Goal: Check status: Check status

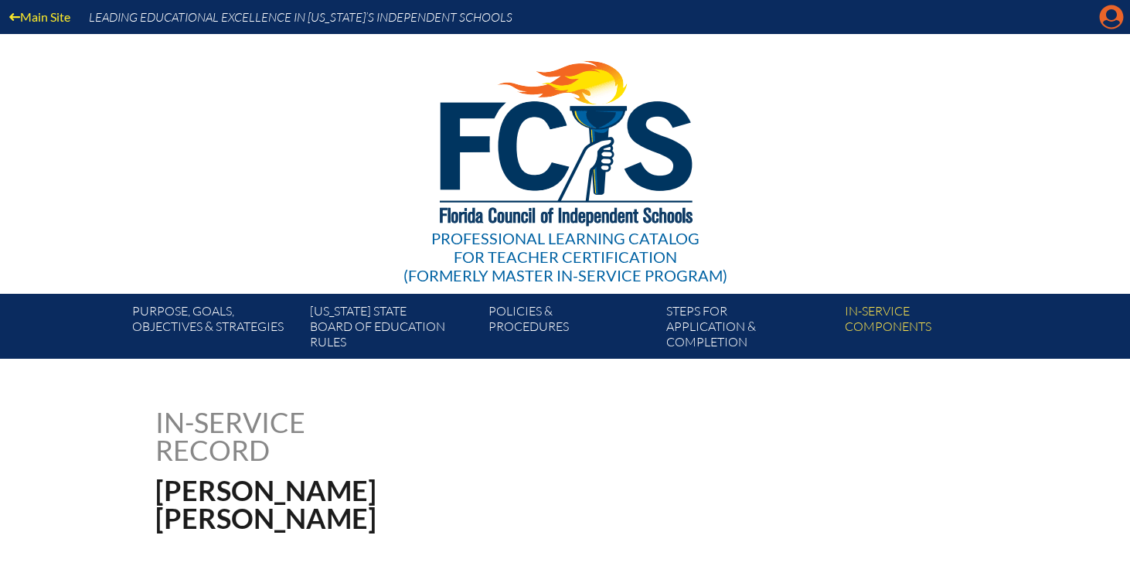
click at [1106, 22] on icon "Manage account" at bounding box center [1111, 17] width 25 height 25
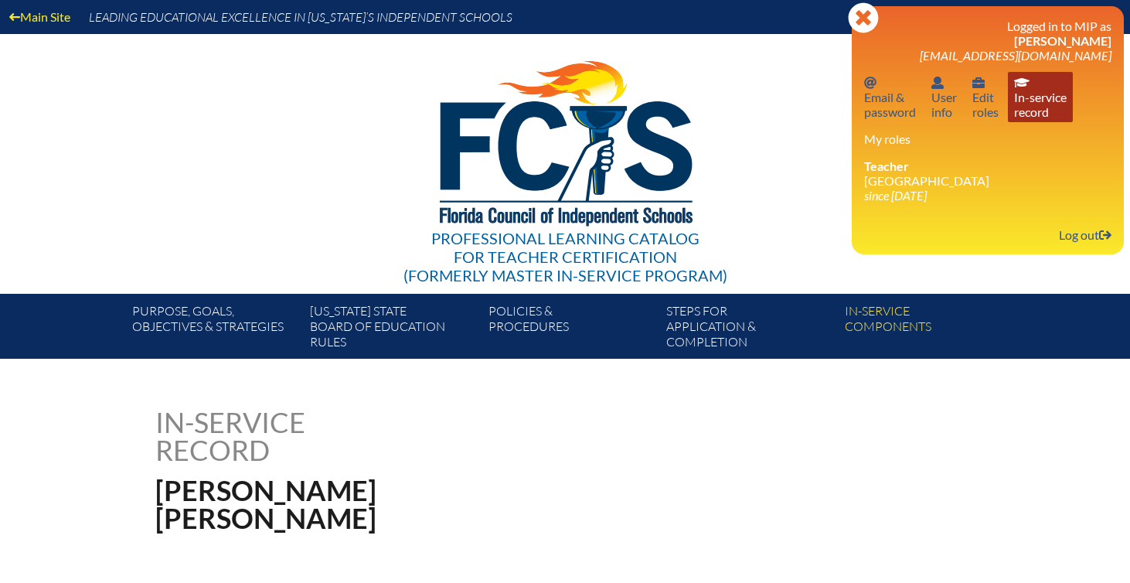
click at [1041, 98] on link "In-service record In-service record" at bounding box center [1039, 97] width 65 height 50
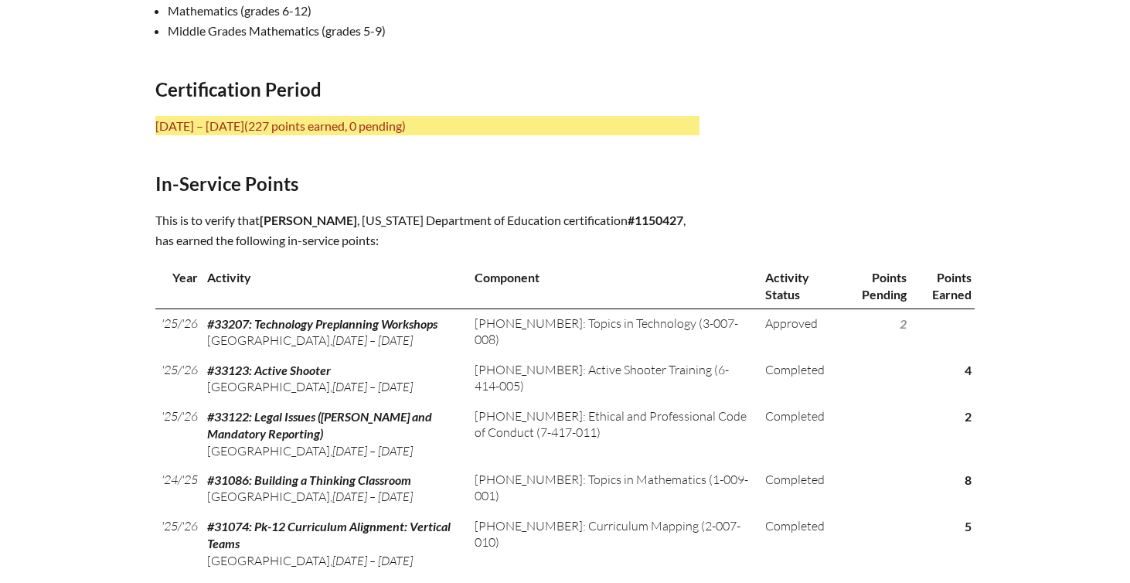
scroll to position [620, 0]
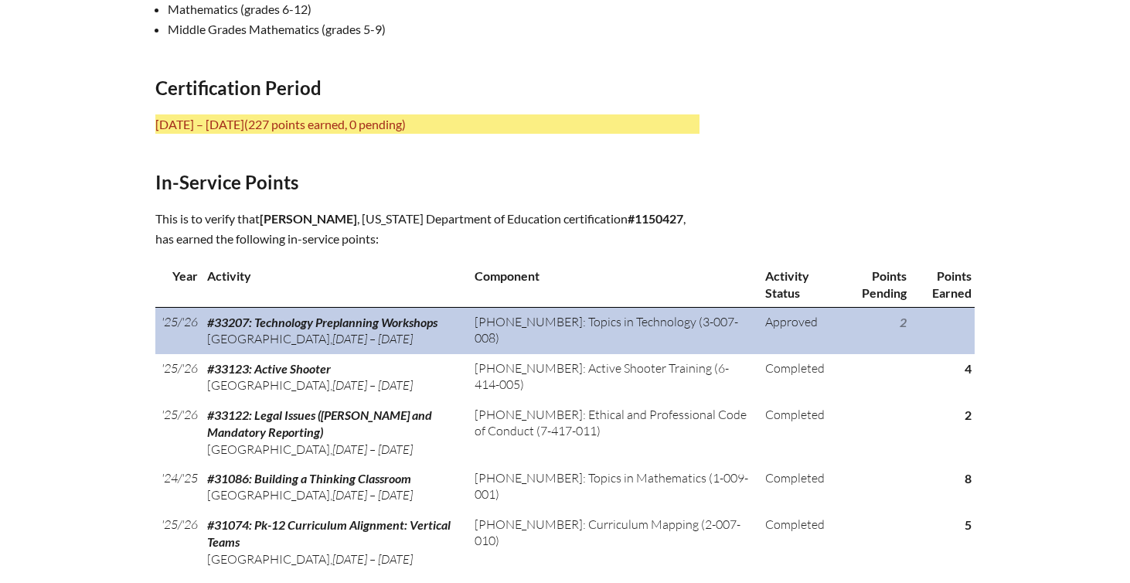
click at [651, 313] on td "3-007-008: Topics in Technology (3-007-008)" at bounding box center [613, 330] width 290 height 46
click at [679, 335] on td "3-007-008: Topics in Technology (3-007-008)" at bounding box center [613, 330] width 290 height 46
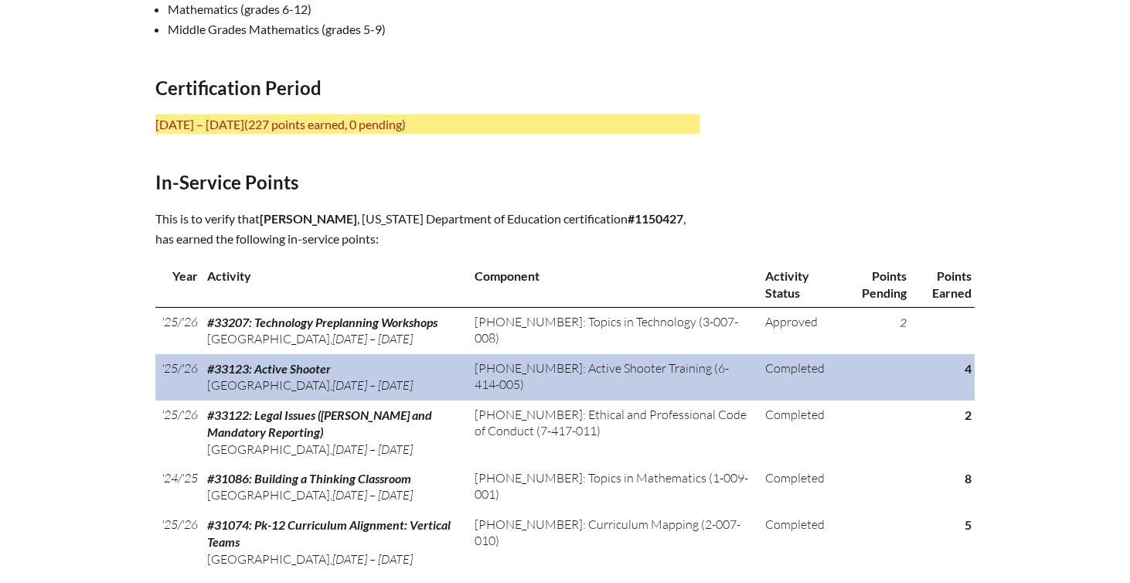
click at [684, 376] on td "6-414-005: Active Shooter Training (6-414-005)" at bounding box center [613, 377] width 290 height 46
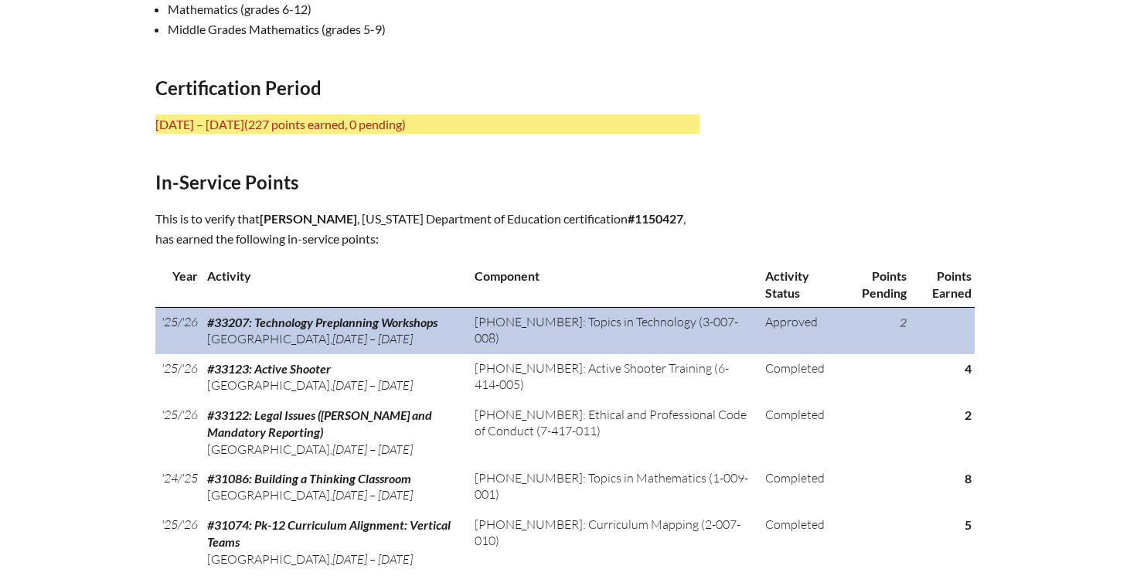
click at [677, 345] on td "3-007-008: Topics in Technology (3-007-008)" at bounding box center [613, 330] width 290 height 46
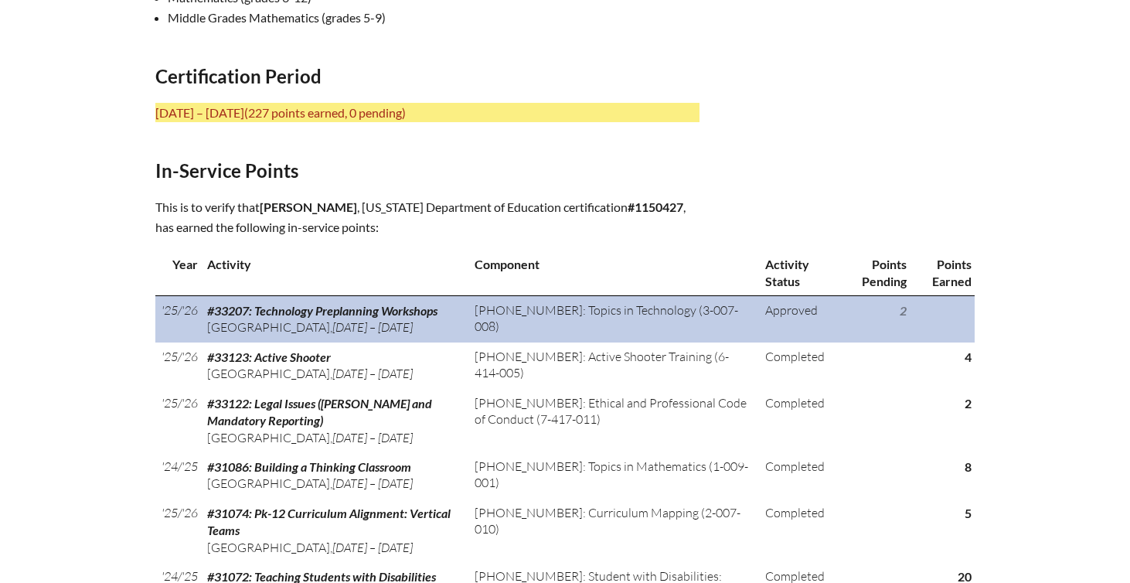
scroll to position [632, 0]
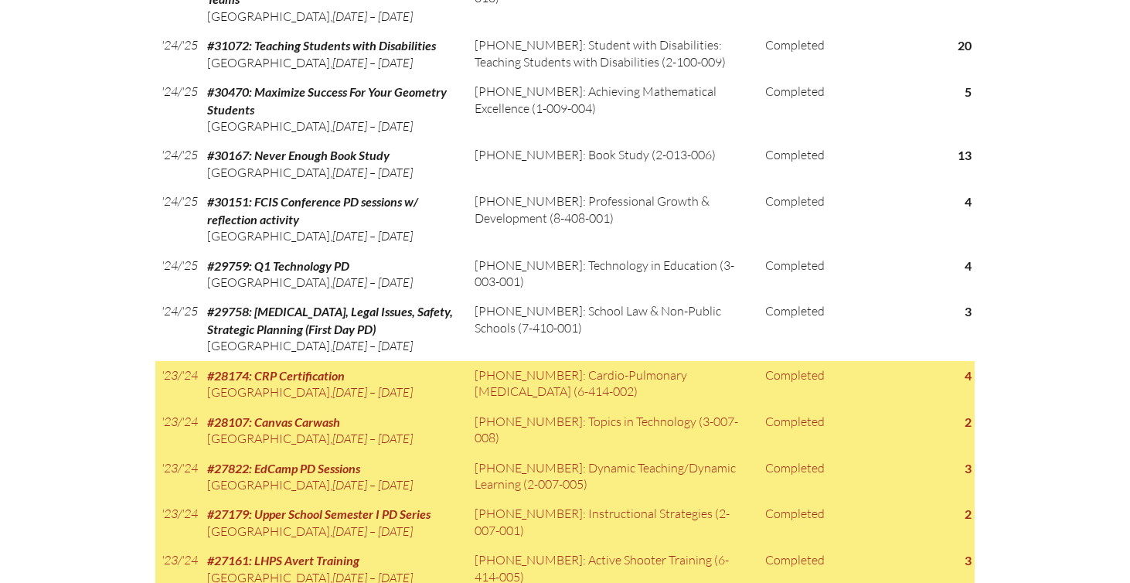
scroll to position [1128, 0]
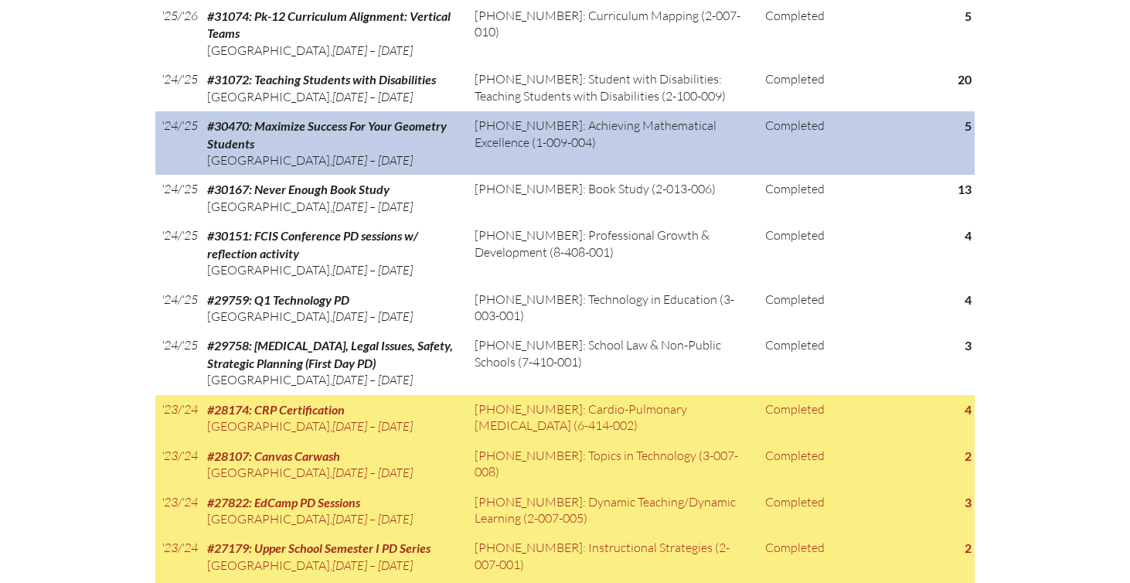
click at [847, 175] on td at bounding box center [875, 142] width 70 height 63
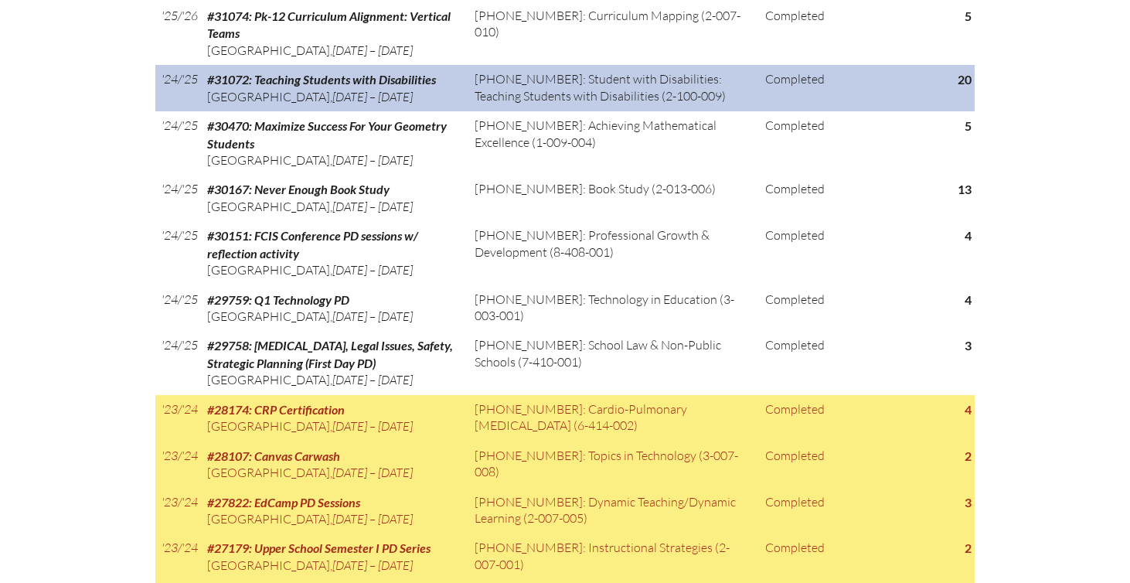
click at [825, 111] on td "Completed" at bounding box center [799, 88] width 81 height 46
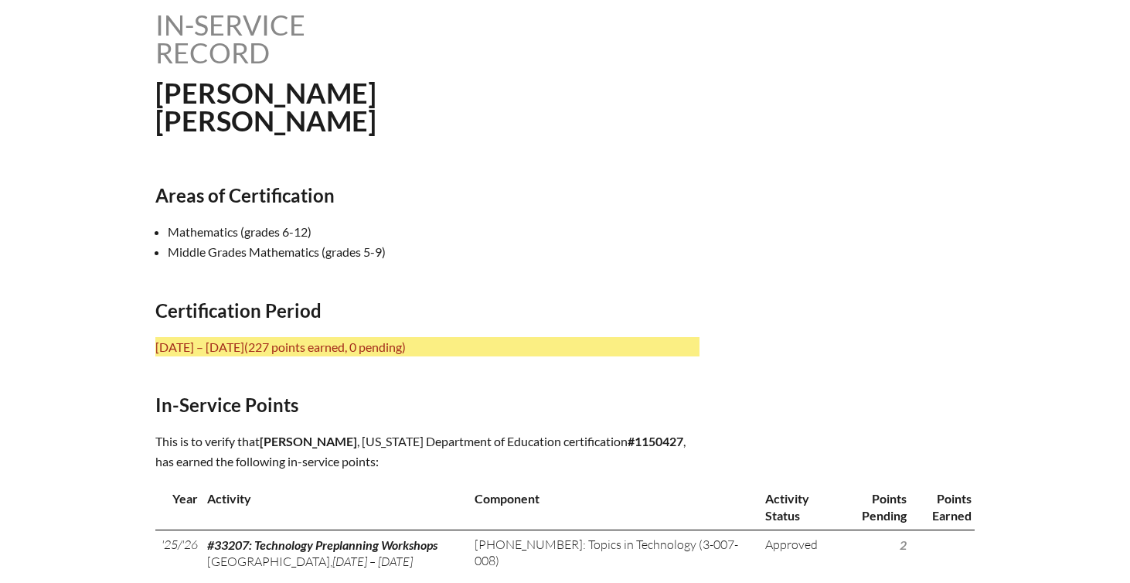
scroll to position [584, 0]
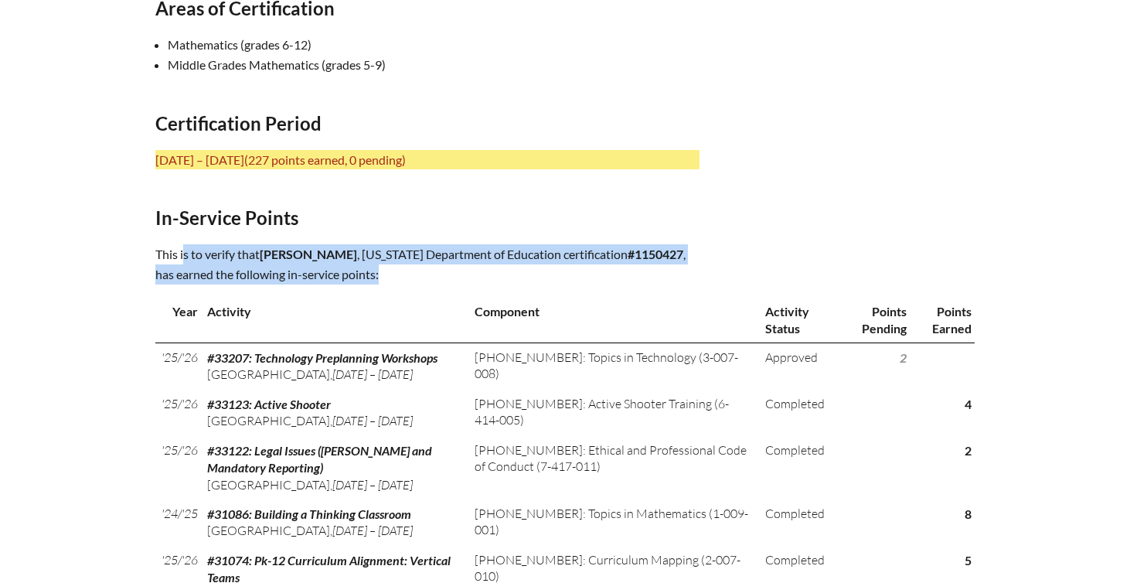
drag, startPoint x: 359, startPoint y: 271, endPoint x: 143, endPoint y: 249, distance: 217.5
click at [277, 281] on p "This is to verify that Jeremy Weber , Florida Department of Education certifica…" at bounding box center [427, 264] width 544 height 40
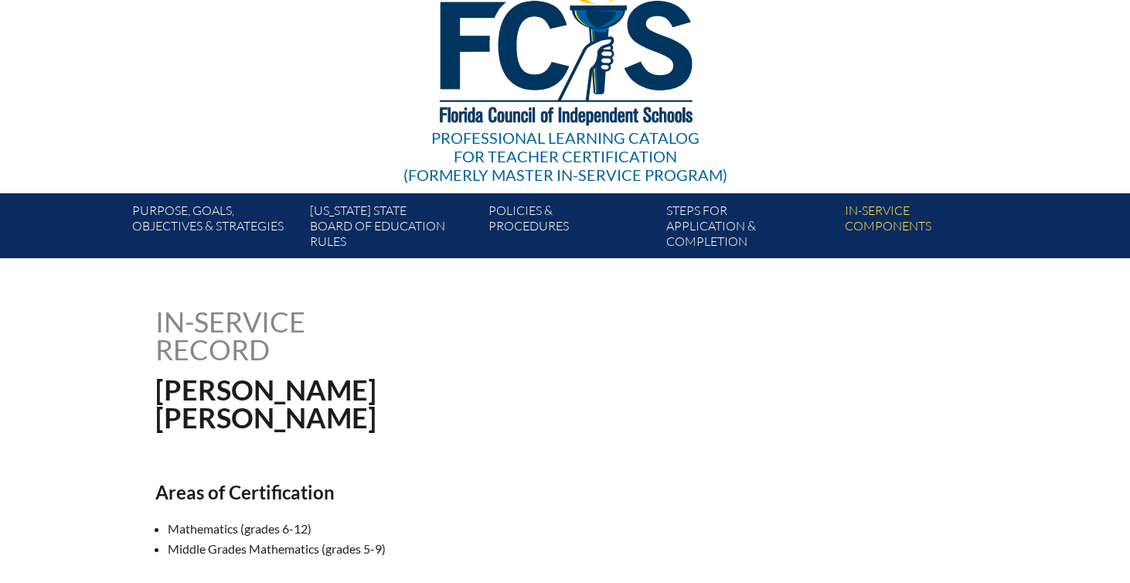
scroll to position [114, 0]
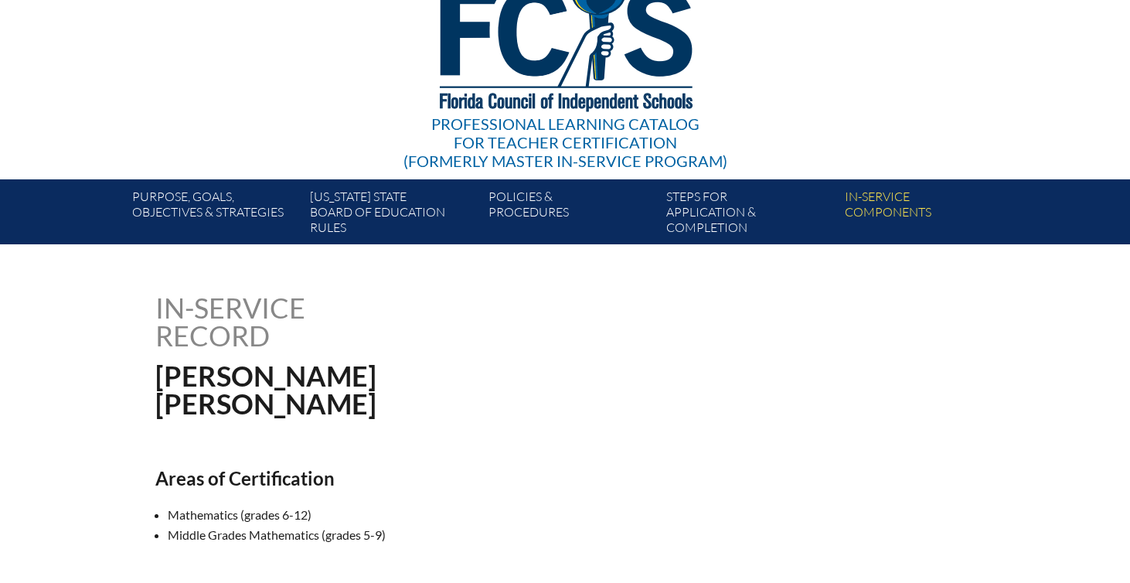
drag, startPoint x: 159, startPoint y: 301, endPoint x: 272, endPoint y: 328, distance: 116.2
click at [271, 328] on h1 "In-service record" at bounding box center [310, 322] width 311 height 56
copy h1 "In-service record"
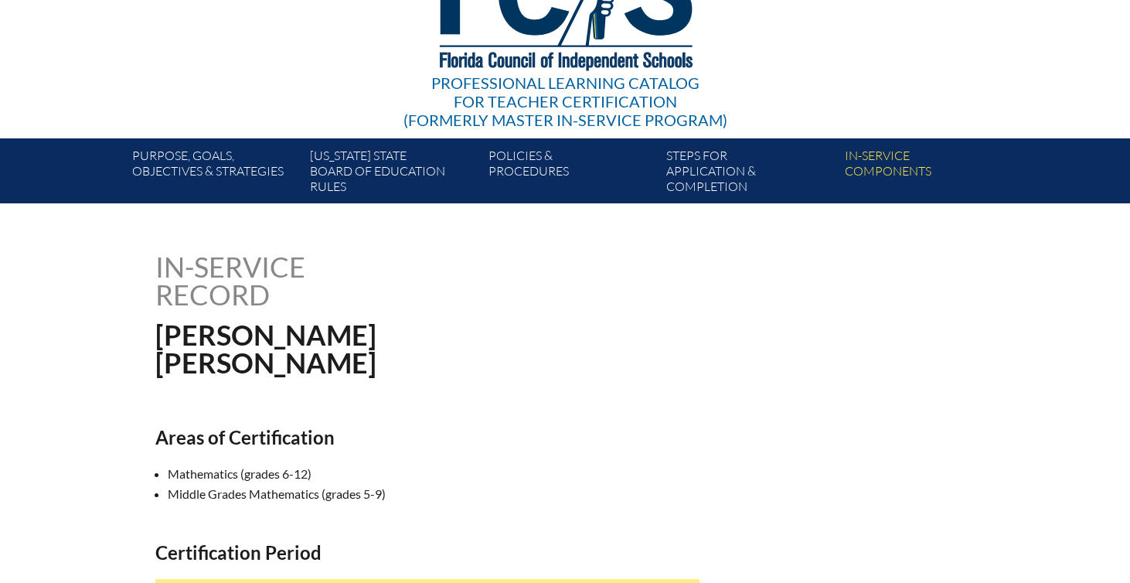
scroll to position [0, 0]
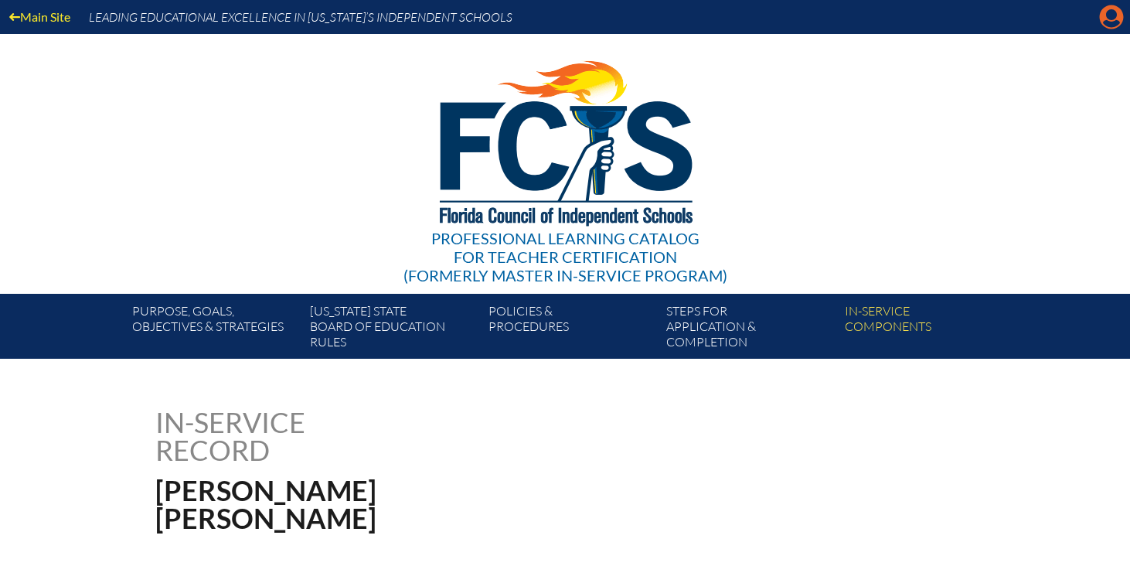
click at [1109, 26] on icon "Manage account" at bounding box center [1111, 17] width 25 height 25
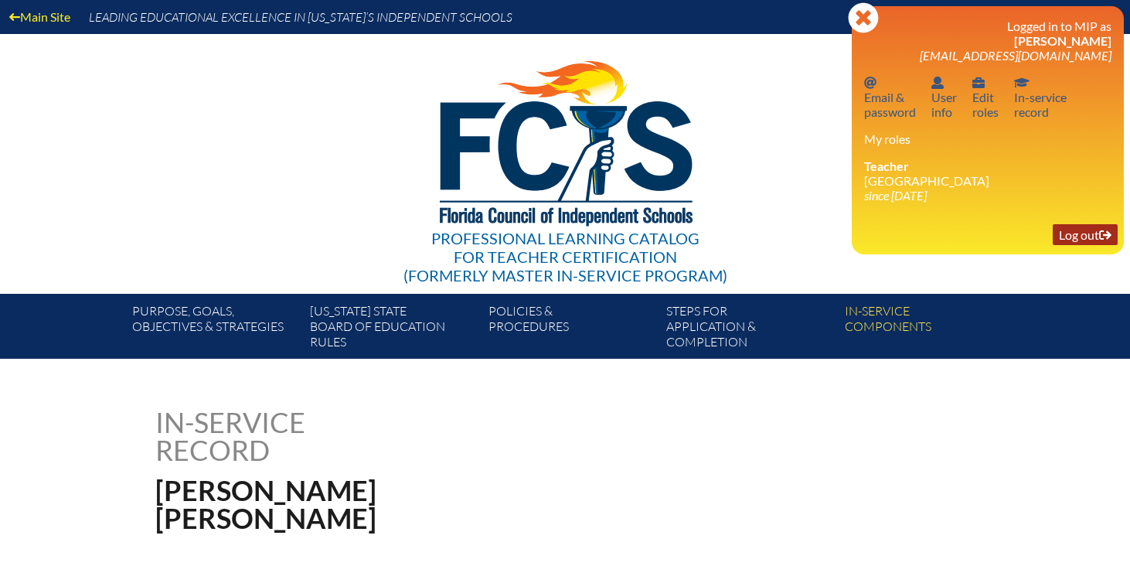
click at [1075, 234] on link "Log out Log out" at bounding box center [1084, 234] width 65 height 21
